Goal: Task Accomplishment & Management: Use online tool/utility

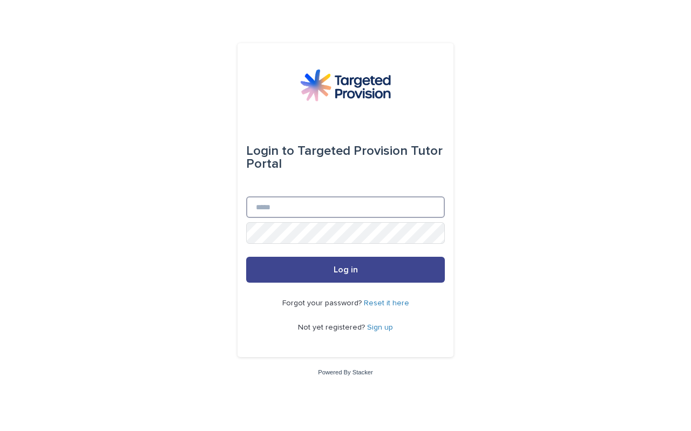
type input "**********"
click at [324, 261] on button "Log in" at bounding box center [345, 270] width 199 height 26
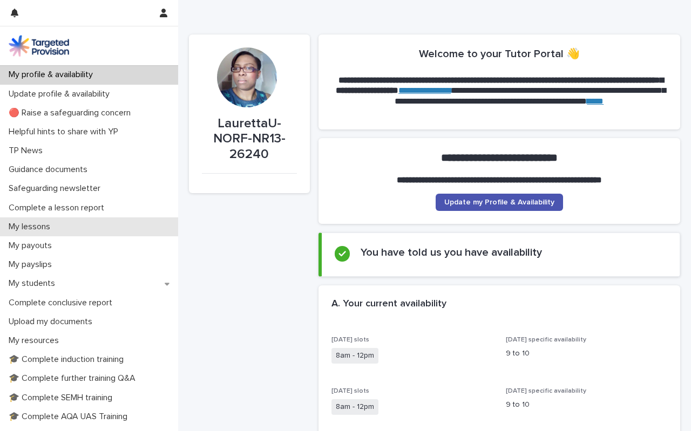
click at [33, 225] on p "My lessons" at bounding box center [31, 227] width 55 height 10
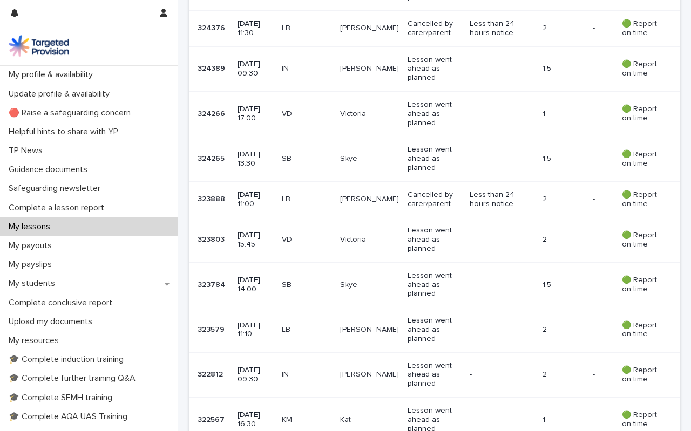
scroll to position [530, 0]
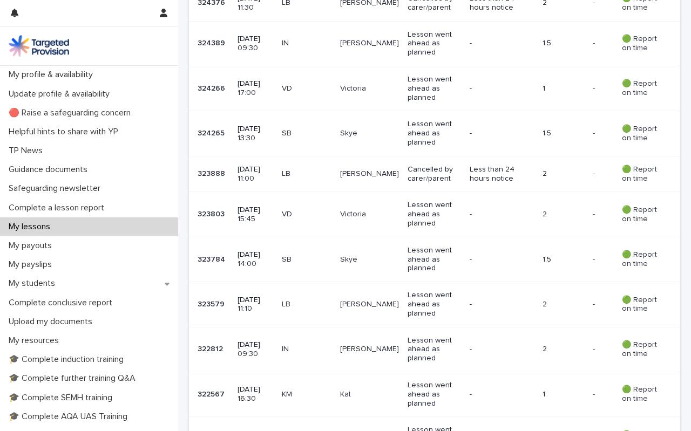
click at [265, 126] on p "[DATE] 13:30" at bounding box center [255, 134] width 35 height 18
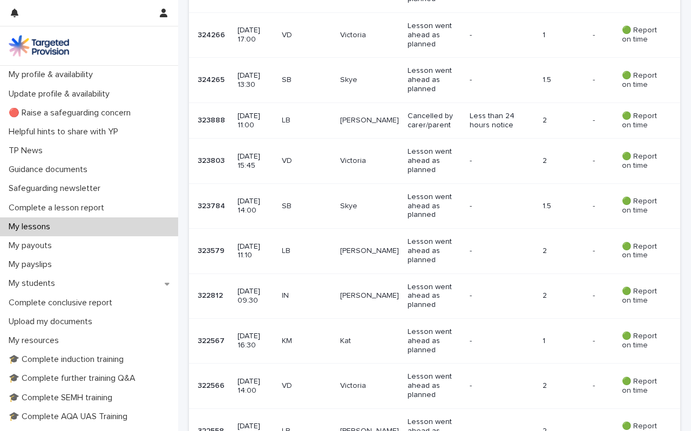
scroll to position [596, 0]
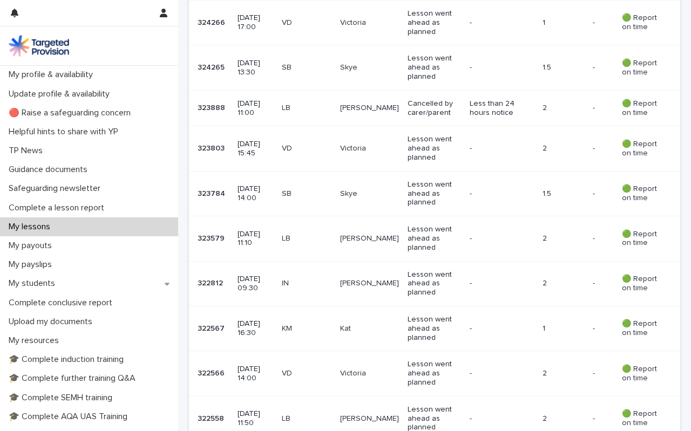
click at [303, 190] on p "SB" at bounding box center [307, 194] width 50 height 9
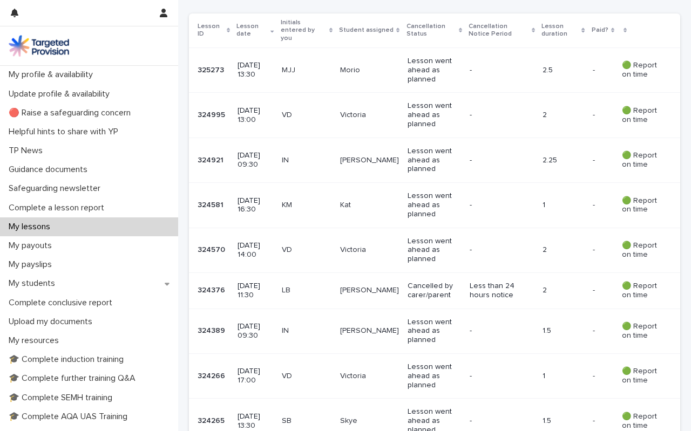
scroll to position [278, 0]
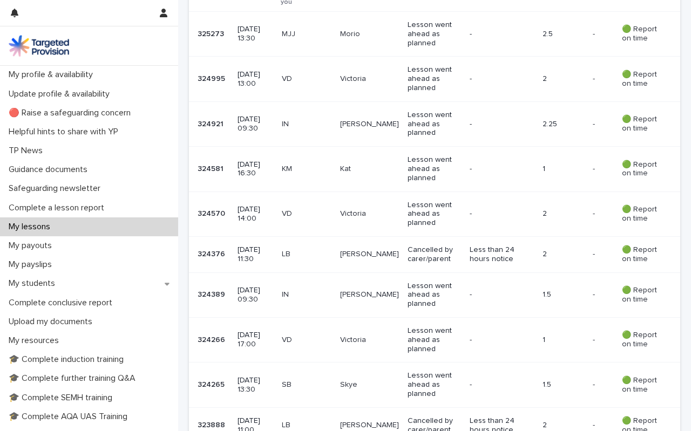
click at [310, 290] on p "IN" at bounding box center [307, 294] width 50 height 9
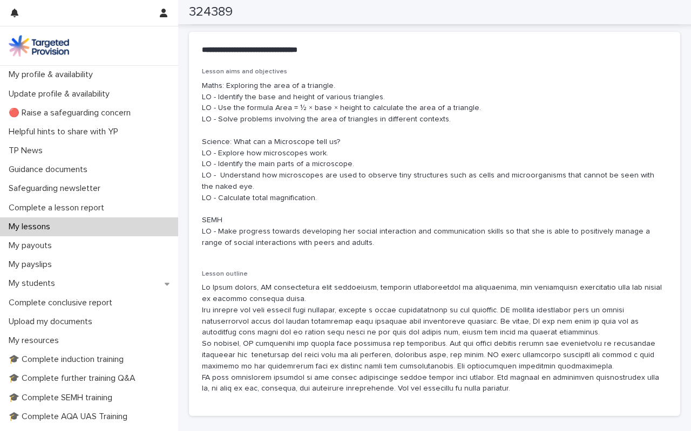
scroll to position [619, 0]
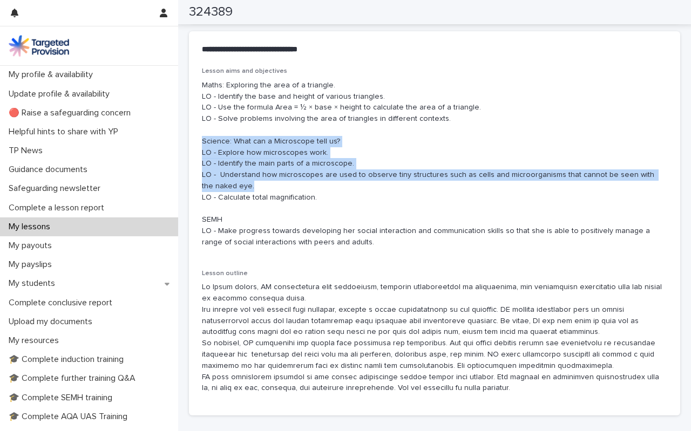
drag, startPoint x: 202, startPoint y: 138, endPoint x: 240, endPoint y: 182, distance: 58.6
click at [240, 182] on p "Maths: Exploring the area of a triangle. LO - Identify the base and height of v…" at bounding box center [434, 164] width 465 height 168
copy p "Science: What can a Microscope tell us?​ LO - Explore how microscopes work. LO …"
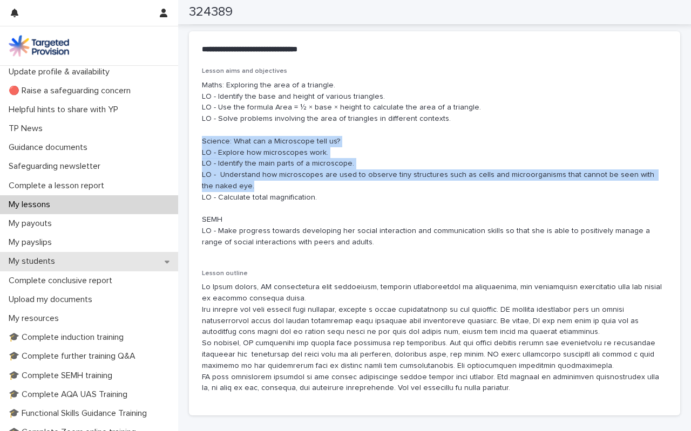
scroll to position [18, 0]
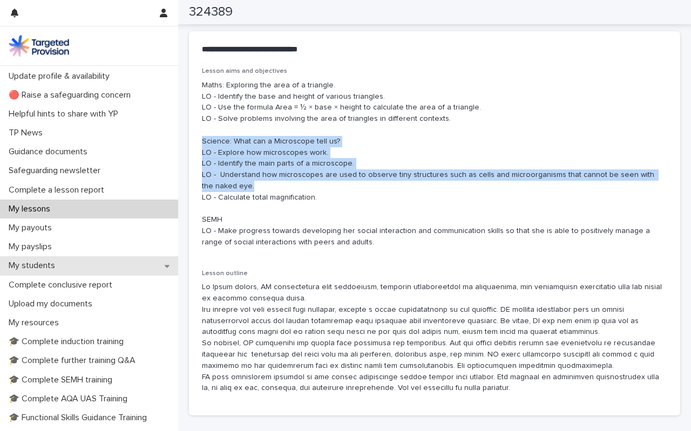
click at [33, 269] on p "My students" at bounding box center [33, 266] width 59 height 10
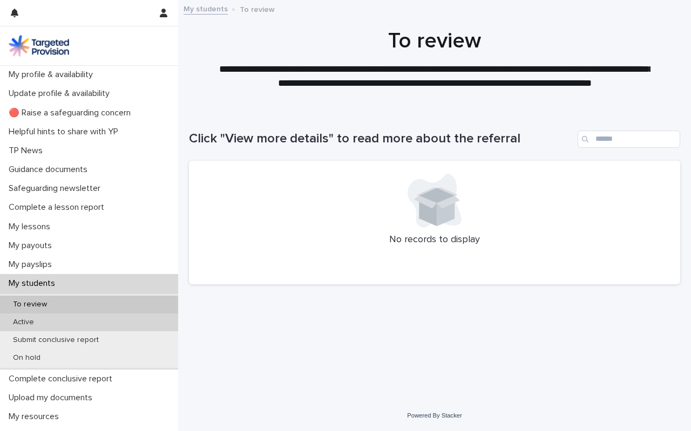
click at [30, 323] on p "Active" at bounding box center [23, 322] width 38 height 9
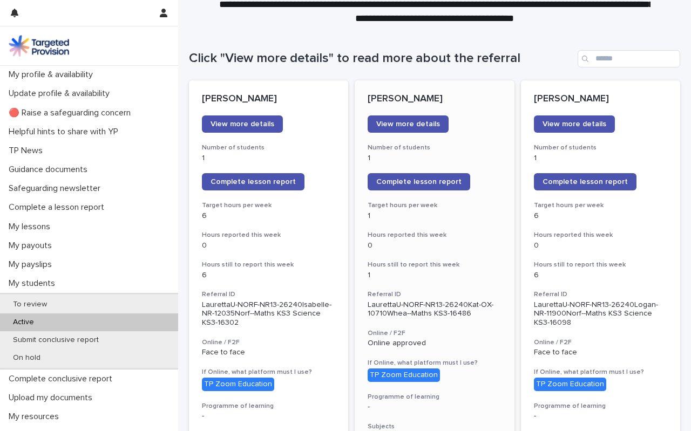
scroll to position [110, 0]
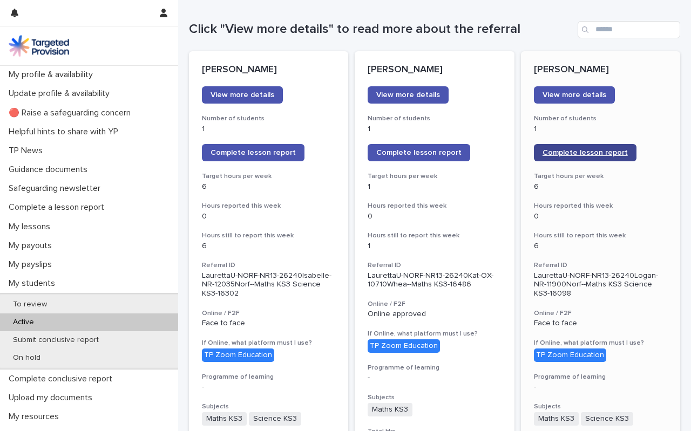
click at [581, 154] on span "Complete lesson report" at bounding box center [585, 153] width 85 height 8
